Goal: Task Accomplishment & Management: Manage account settings

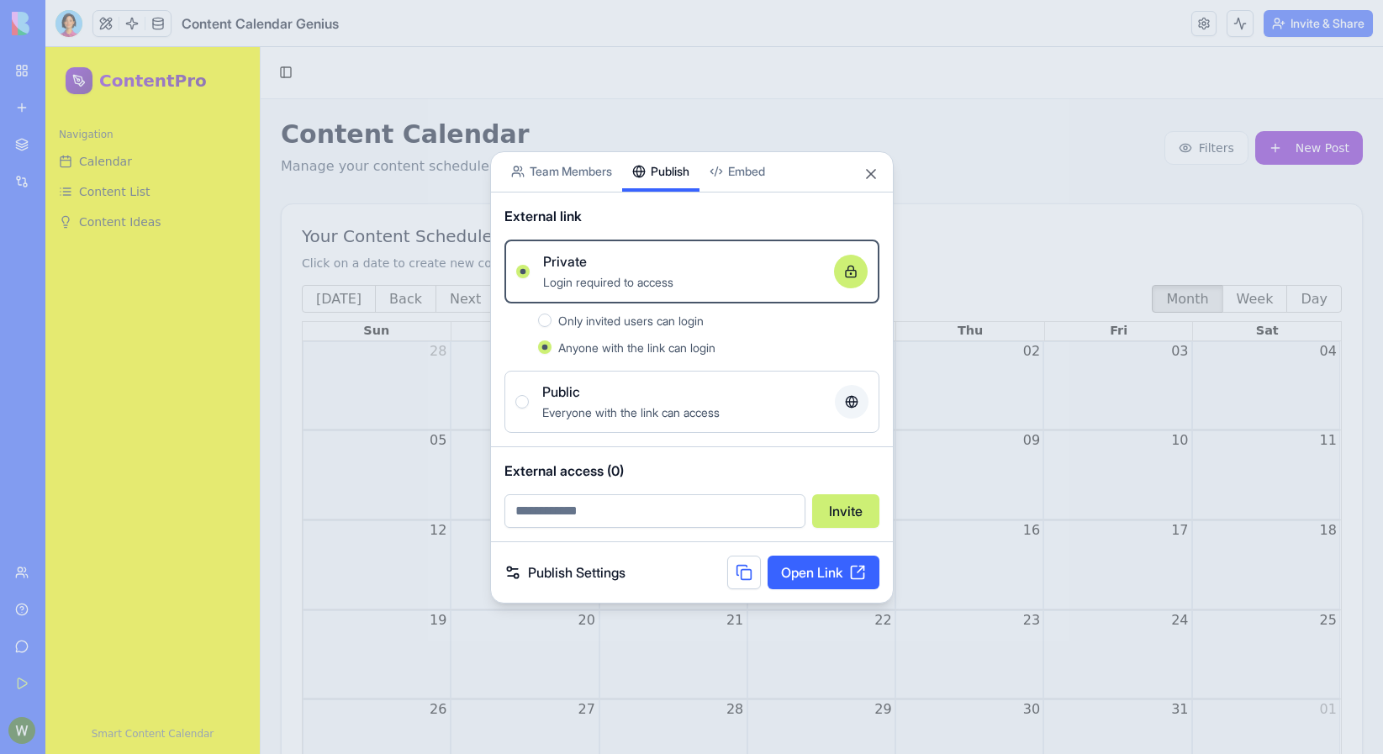
click at [669, 326] on span "Only invited users can login" at bounding box center [630, 321] width 145 height 14
click at [551, 326] on button "Only invited users can login" at bounding box center [544, 320] width 13 height 13
click at [664, 355] on div "Anyone with the link can login" at bounding box center [718, 347] width 321 height 20
click at [551, 354] on button "Anyone with the link can login" at bounding box center [544, 346] width 13 height 13
click at [804, 561] on link "Open Link" at bounding box center [823, 573] width 112 height 34
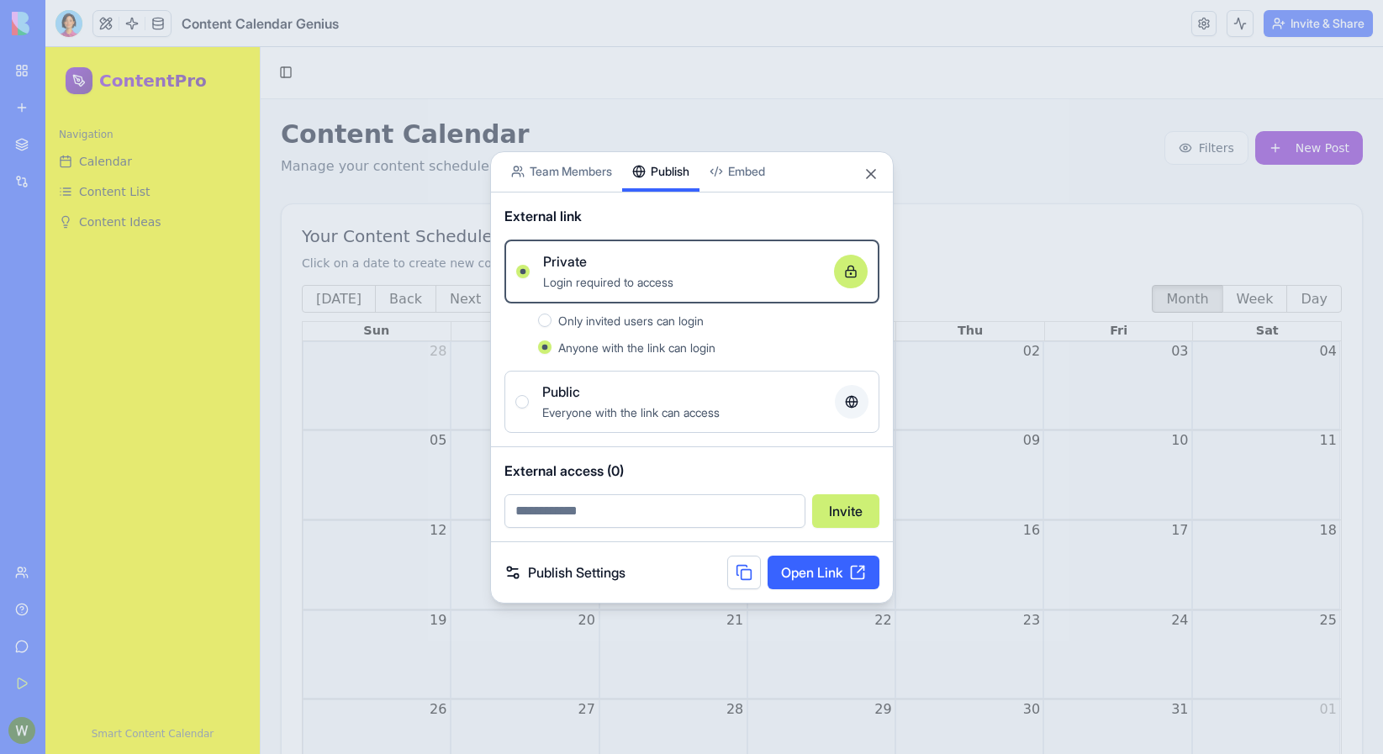
click at [627, 323] on span "Only invited users can login" at bounding box center [630, 321] width 145 height 14
click at [551, 323] on button "Only invited users can login" at bounding box center [544, 320] width 13 height 13
click at [608, 501] on input "email" at bounding box center [654, 511] width 301 height 34
click at [625, 511] on input "**********" at bounding box center [654, 511] width 301 height 34
type input "**********"
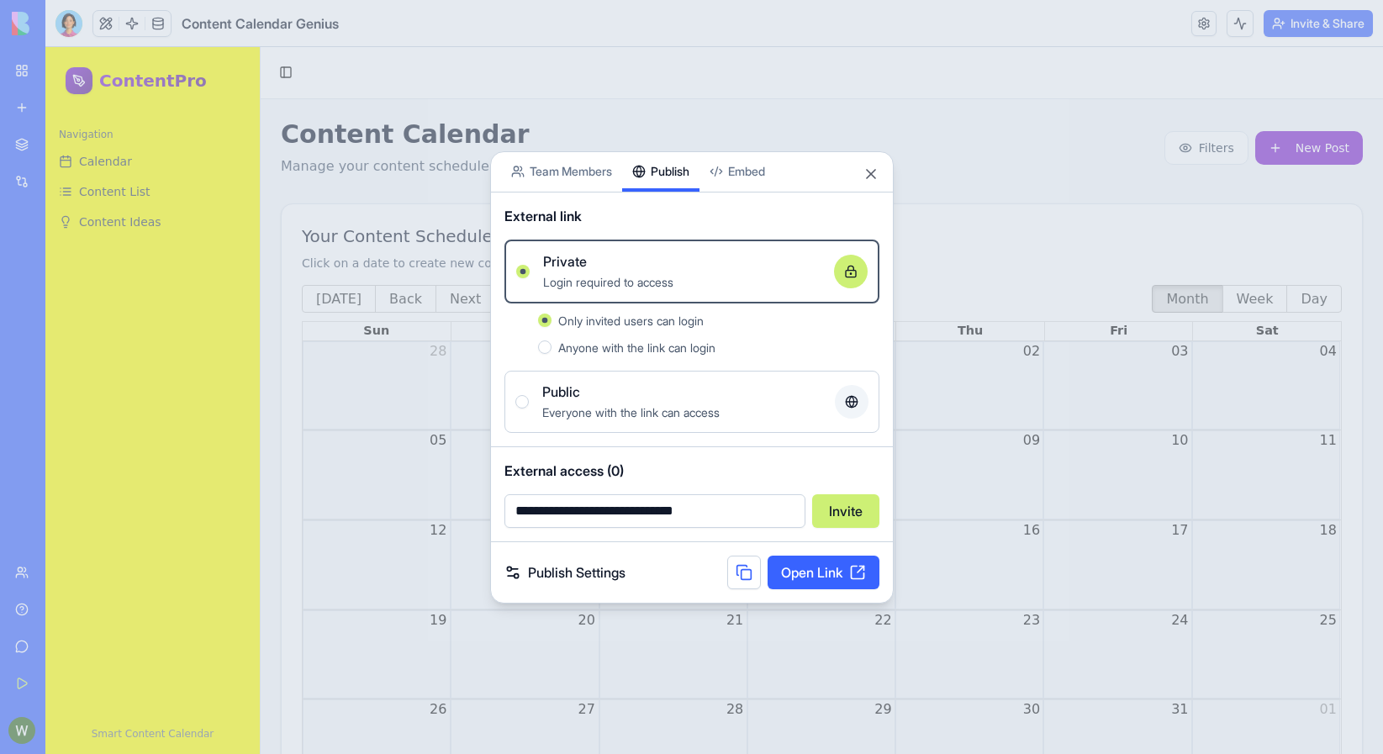
click at [854, 514] on button "Invite" at bounding box center [845, 511] width 67 height 34
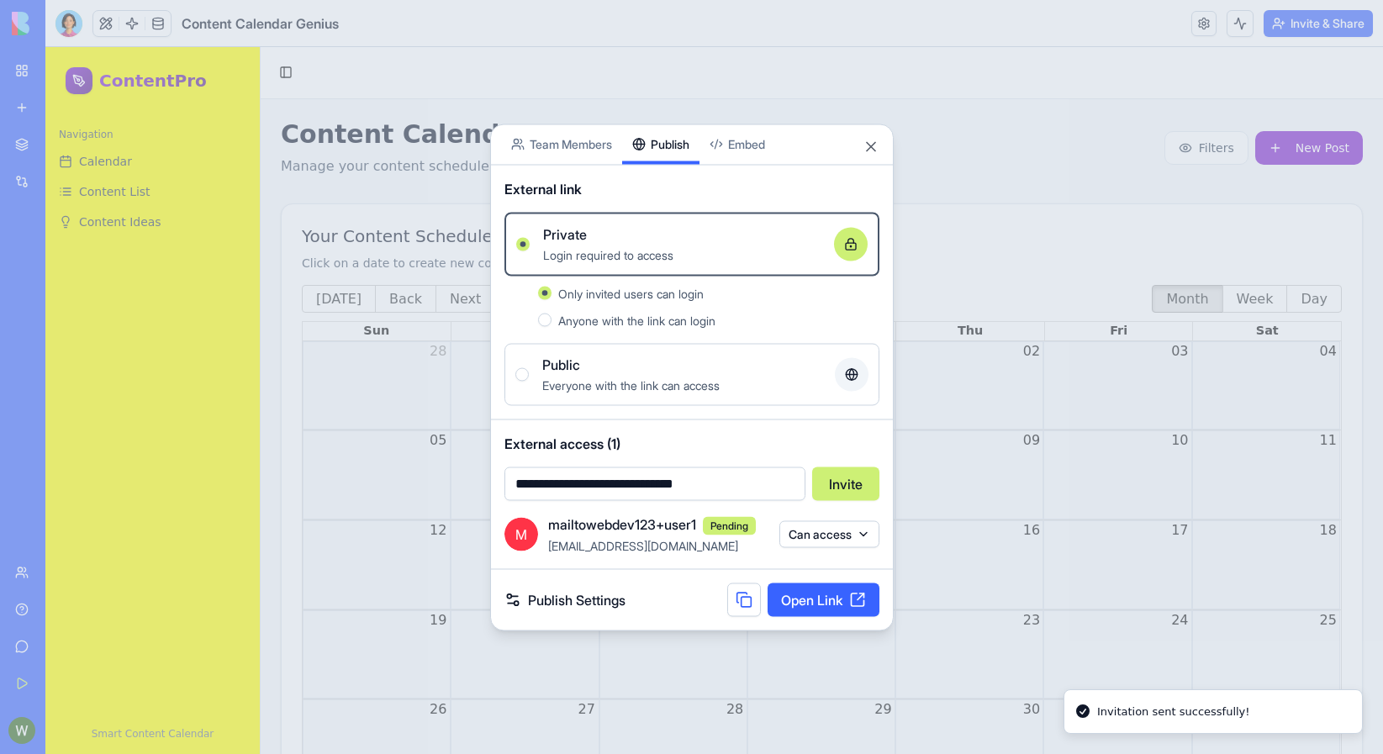
click at [666, 556] on div "M mailtowebdev123+user1 Pending [EMAIL_ADDRESS][DOMAIN_NAME] Can access" at bounding box center [692, 541] width 402 height 55
click at [793, 528] on button "Can access" at bounding box center [829, 534] width 100 height 27
click at [677, 548] on div at bounding box center [691, 377] width 1383 height 754
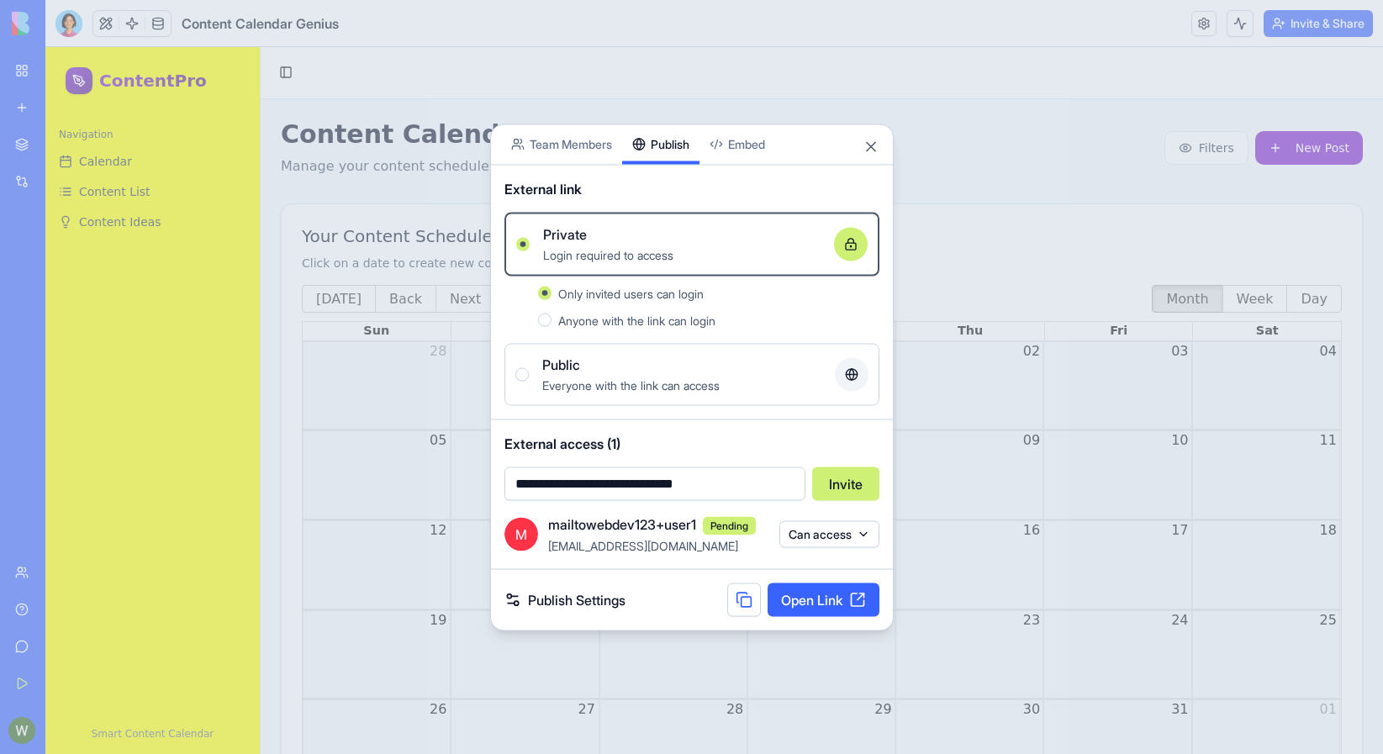
click at [548, 372] on span "Public" at bounding box center [561, 364] width 38 height 20
click at [529, 372] on button "Public Everyone with the link can access" at bounding box center [521, 373] width 13 height 13
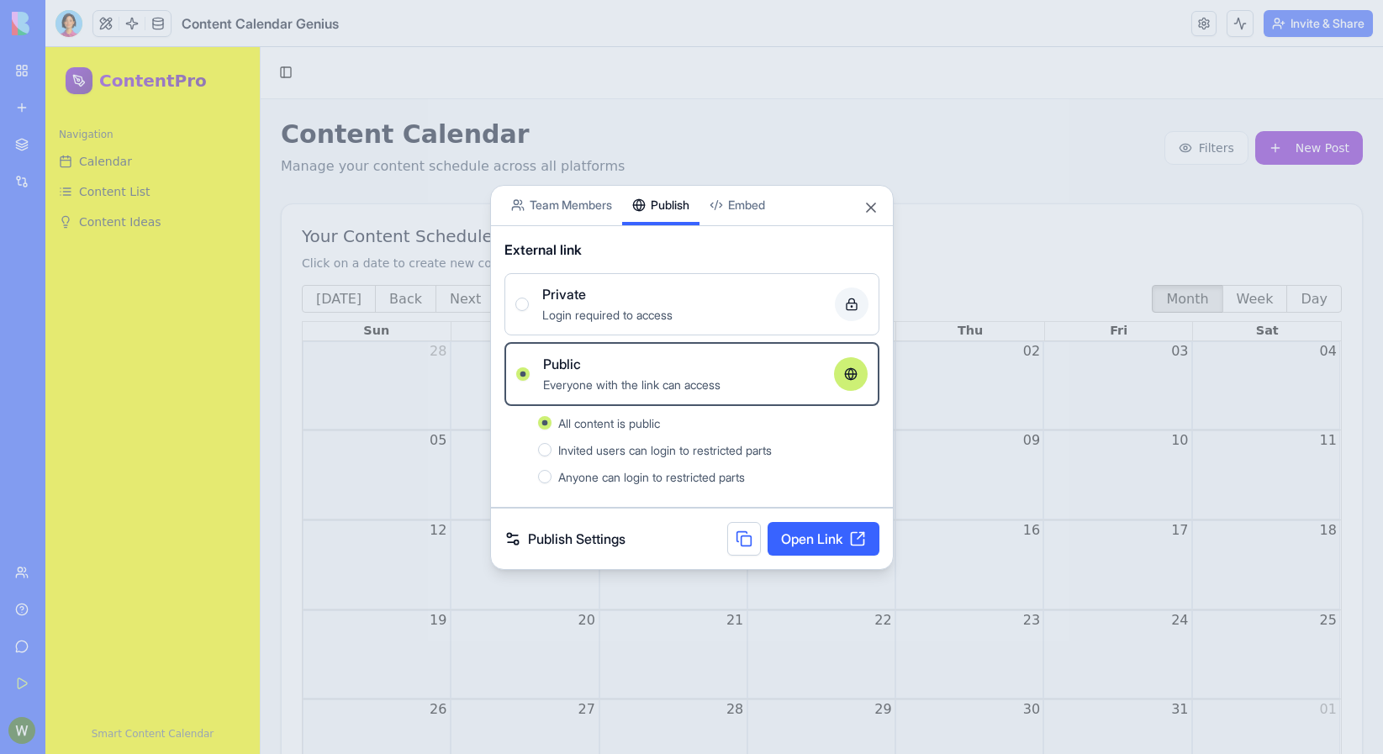
click at [577, 455] on span "Invited users can login to restricted parts" at bounding box center [664, 450] width 213 height 14
click at [551, 455] on button "Invited users can login to restricted parts" at bounding box center [544, 449] width 13 height 13
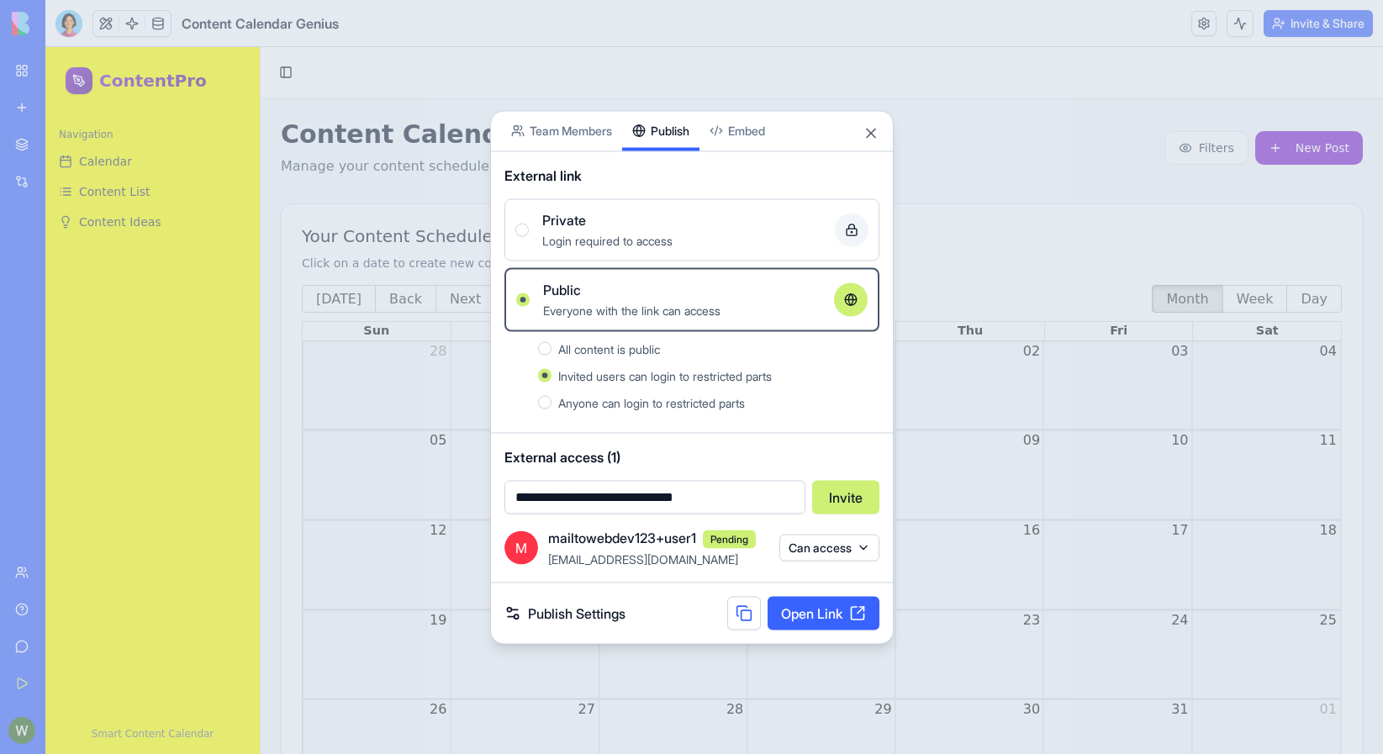
click at [804, 561] on button "Can access" at bounding box center [829, 548] width 100 height 27
click at [812, 582] on div "Remove access" at bounding box center [828, 582] width 126 height 27
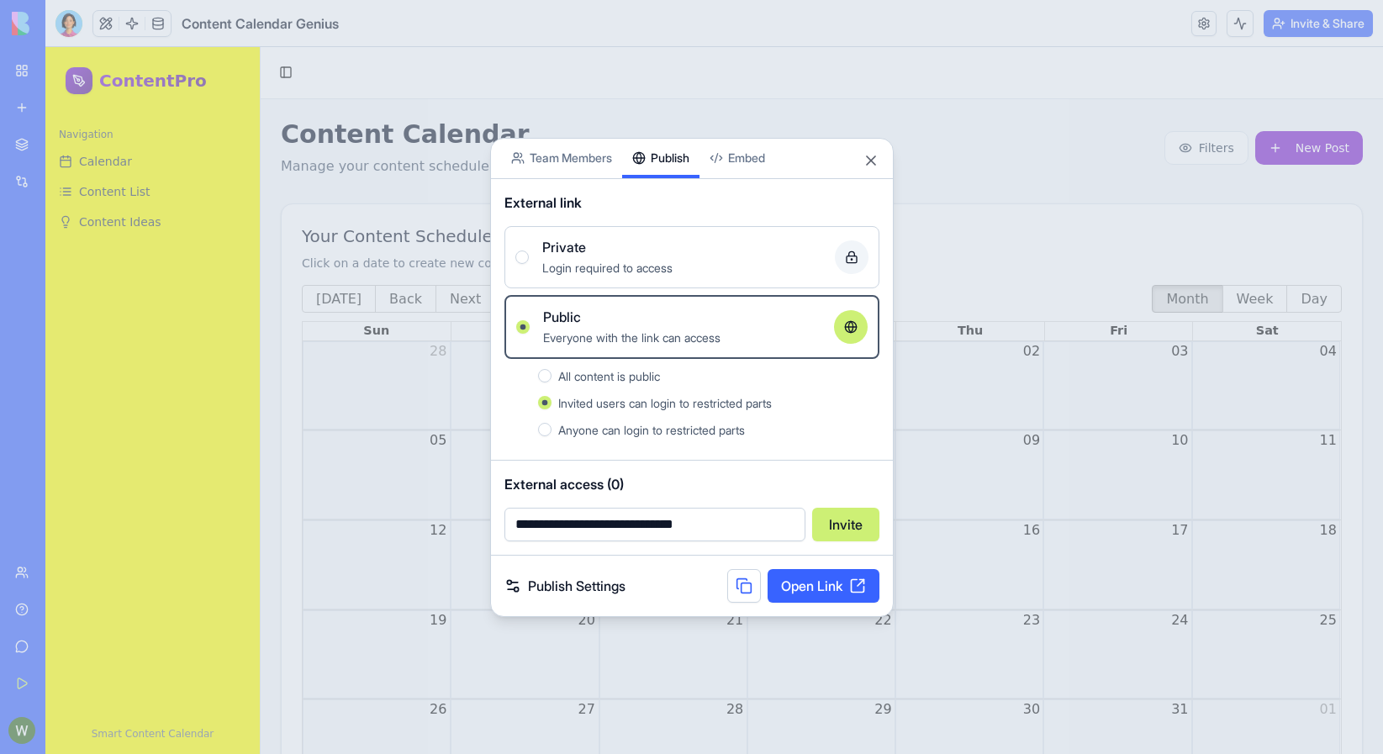
click at [736, 482] on span "External access (0)" at bounding box center [691, 484] width 375 height 20
click at [724, 524] on input "**********" at bounding box center [654, 525] width 301 height 34
click at [736, 495] on div "External access (0) Invite" at bounding box center [692, 508] width 402 height 94
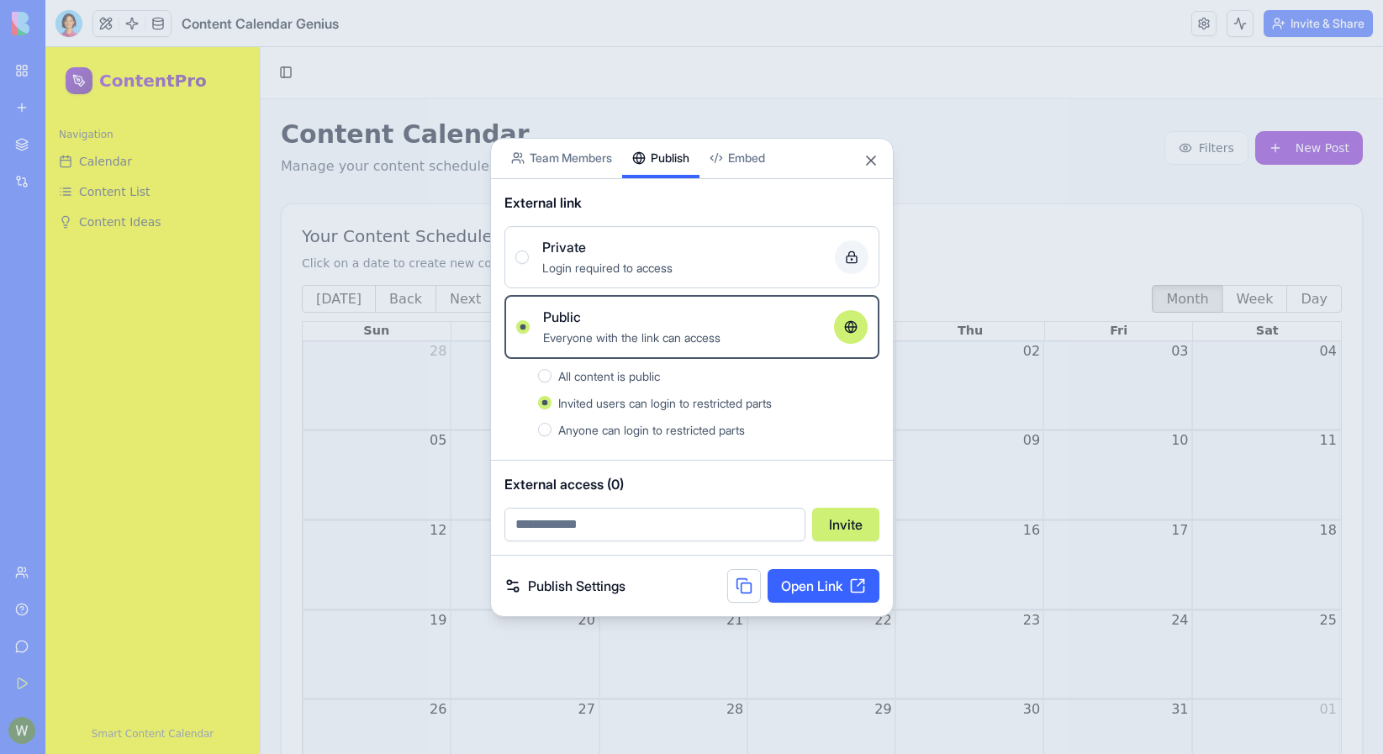
click at [564, 584] on link "Publish Settings" at bounding box center [564, 586] width 121 height 20
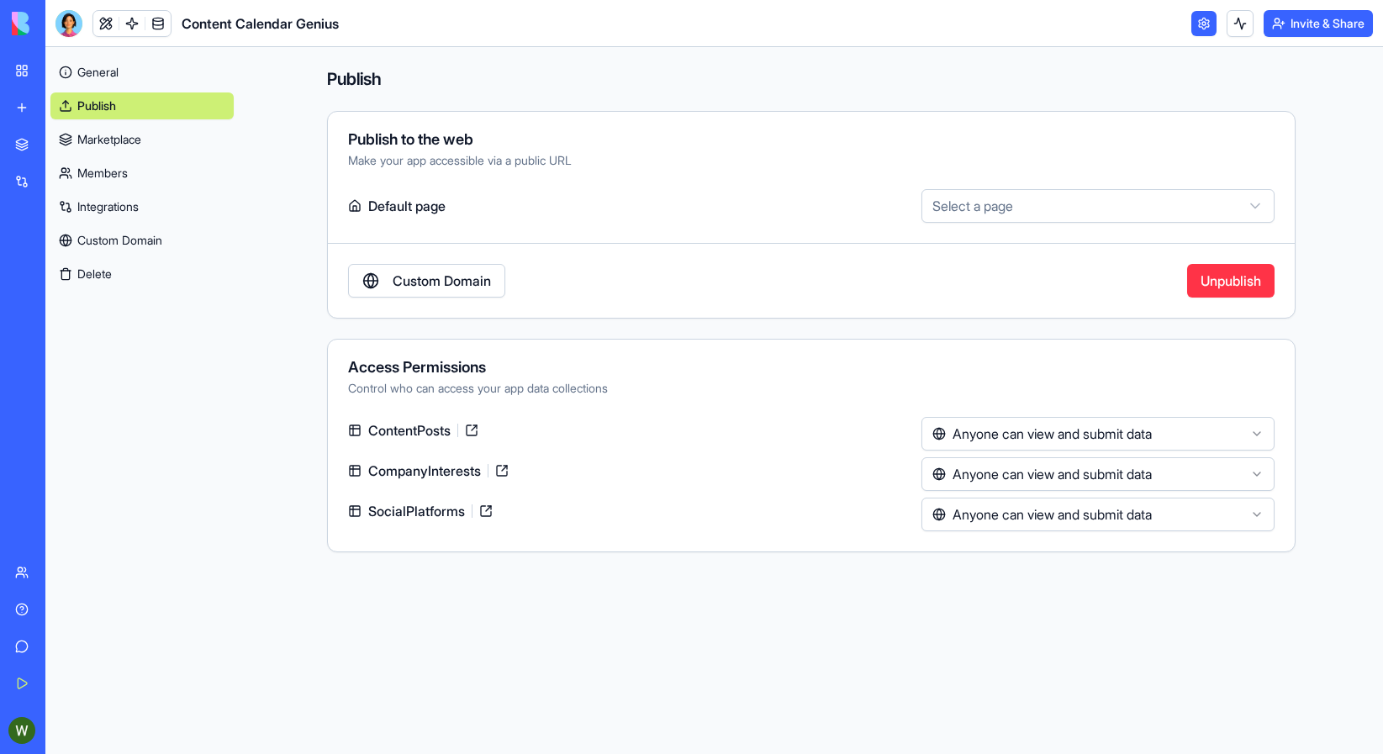
click at [1234, 277] on button "Unpublish" at bounding box center [1230, 281] width 87 height 34
click at [1271, 26] on button "Invite & Share" at bounding box center [1317, 23] width 109 height 27
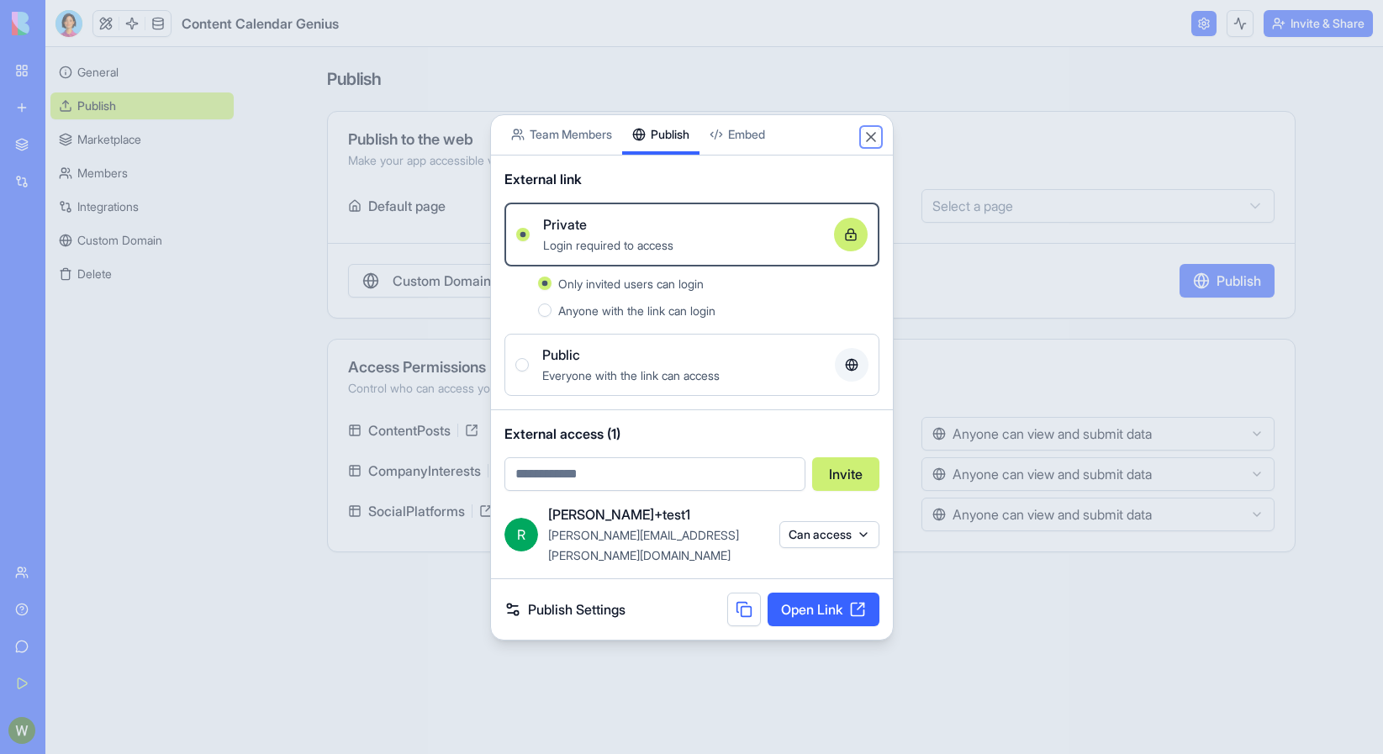
click at [873, 145] on button "Close" at bounding box center [870, 137] width 17 height 17
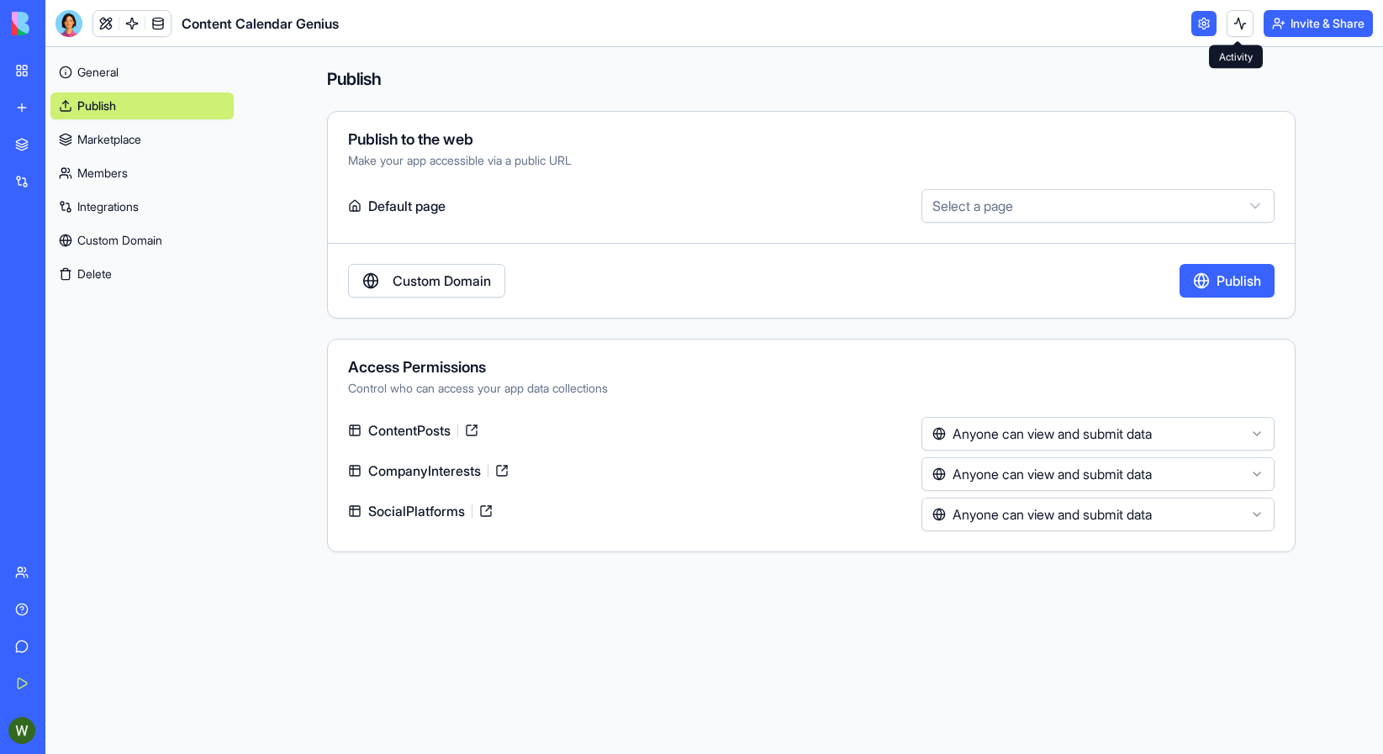
click at [1200, 31] on link at bounding box center [1203, 23] width 25 height 25
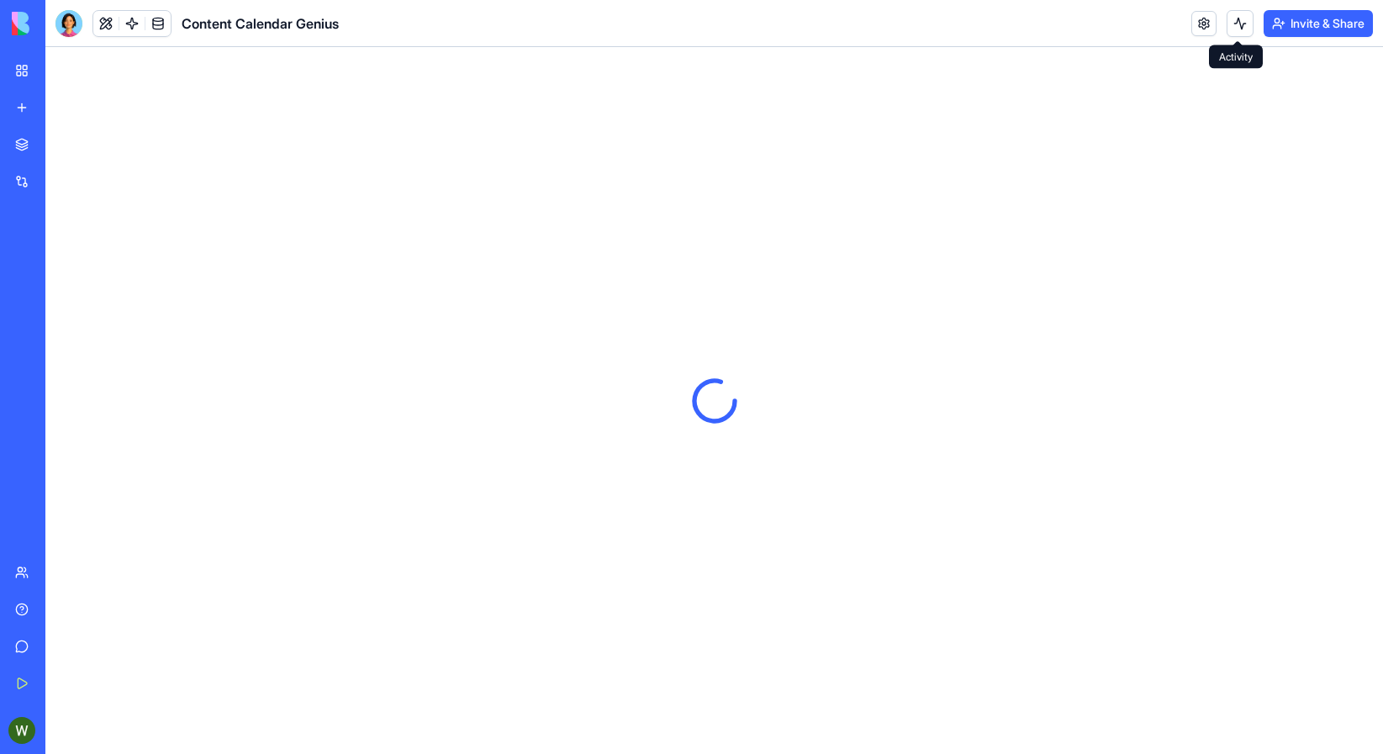
click at [1285, 29] on button "Invite & Share" at bounding box center [1317, 23] width 109 height 27
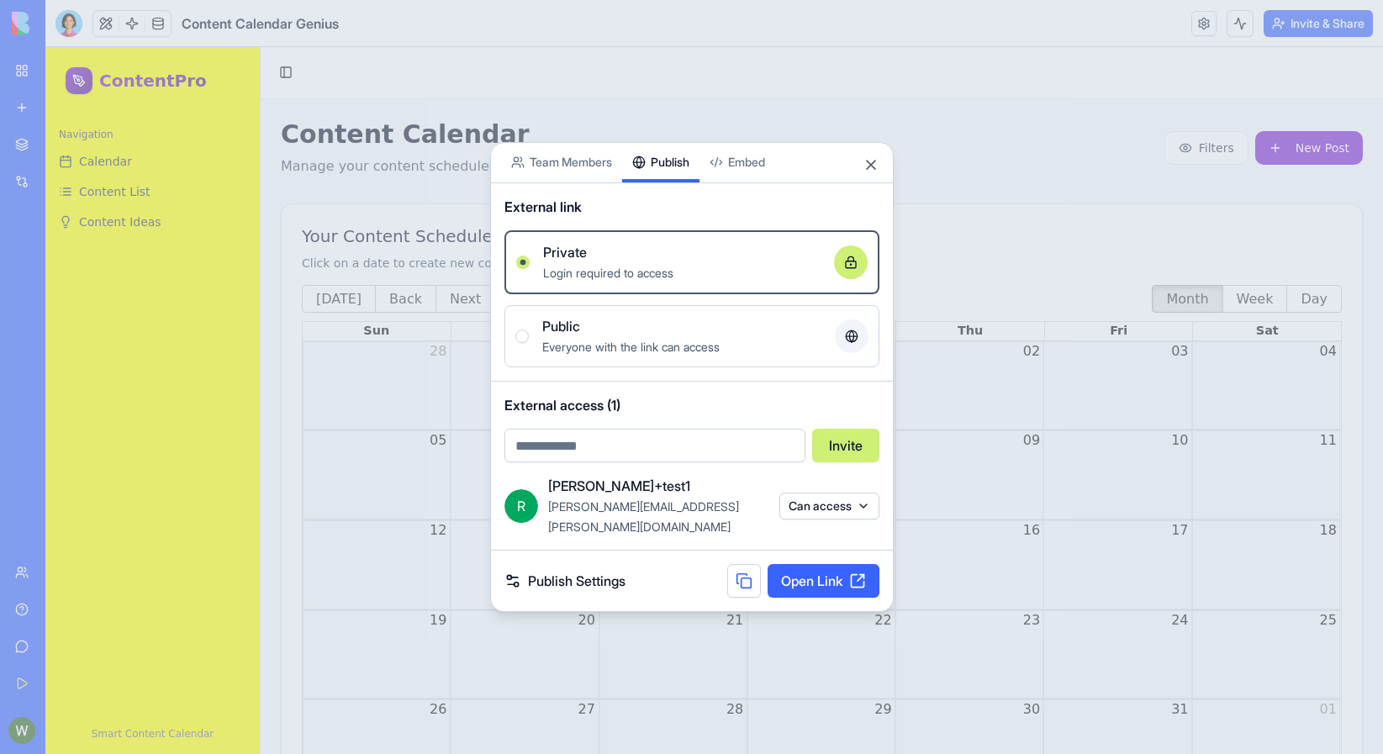
click at [665, 229] on div "Share App Team Members Publish Embed External link Private Login required to ac…" at bounding box center [691, 377] width 403 height 471
